Goal: Navigation & Orientation: Find specific page/section

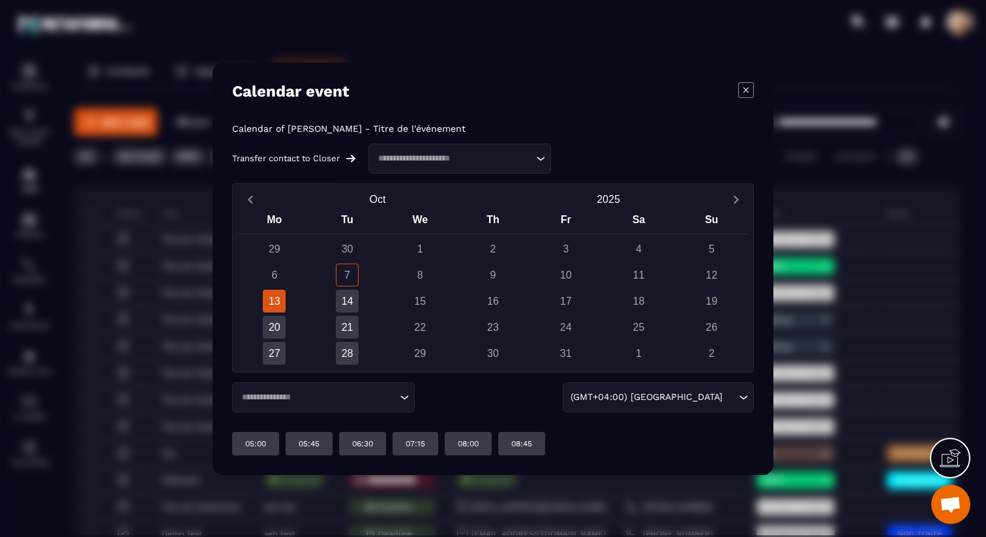
click at [459, 158] on input "Search for option" at bounding box center [453, 157] width 159 height 13
click at [577, 115] on div "Calendar event Calendar of [PERSON_NAME] - Titre de l'événement Transfer contac…" at bounding box center [493, 269] width 561 height 412
click at [749, 90] on icon "Modal window" at bounding box center [746, 90] width 16 height 16
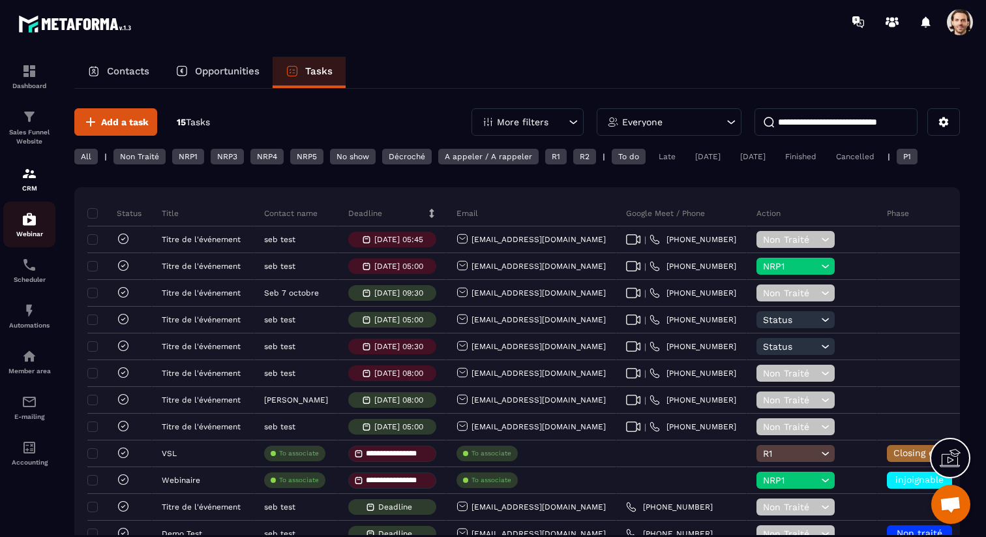
click at [31, 215] on img at bounding box center [30, 219] width 16 height 16
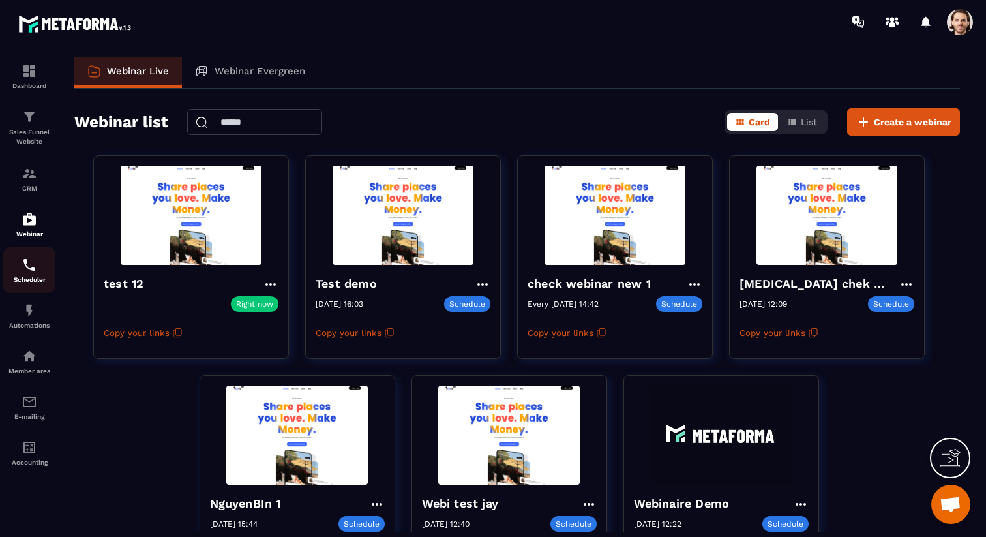
click at [39, 273] on div "Scheduler" at bounding box center [29, 270] width 52 height 26
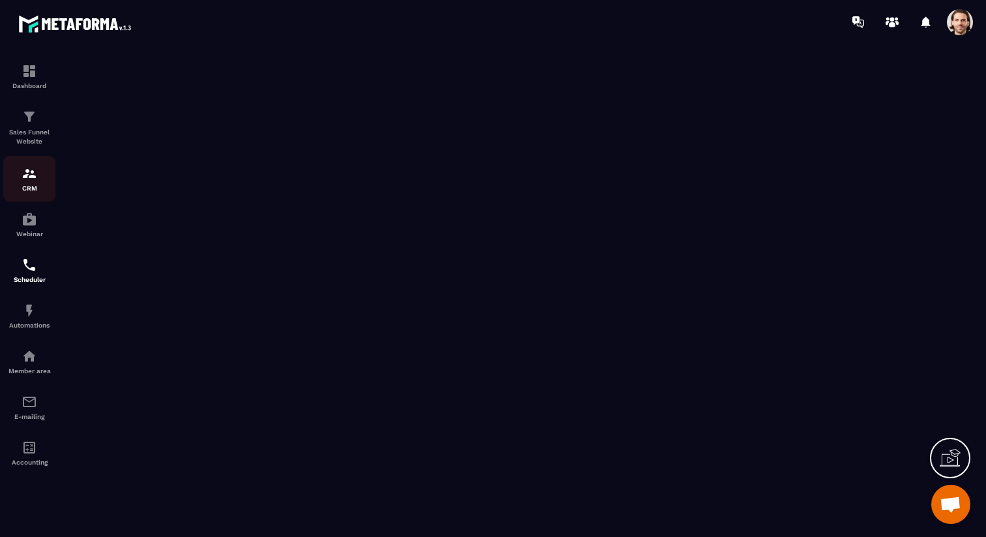
click at [33, 171] on img at bounding box center [30, 174] width 16 height 16
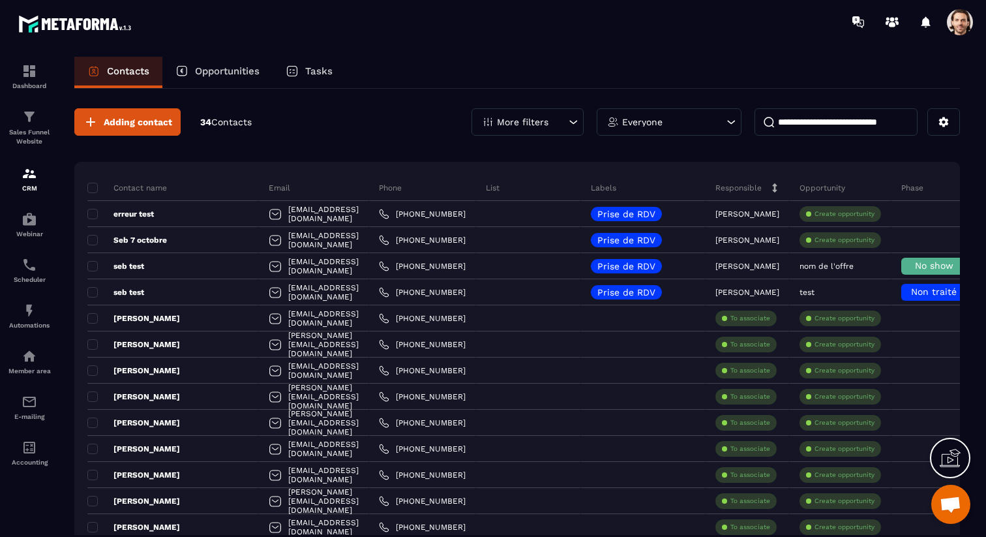
click at [327, 70] on p "Tasks" at bounding box center [318, 71] width 27 height 12
